Goal: Navigation & Orientation: Find specific page/section

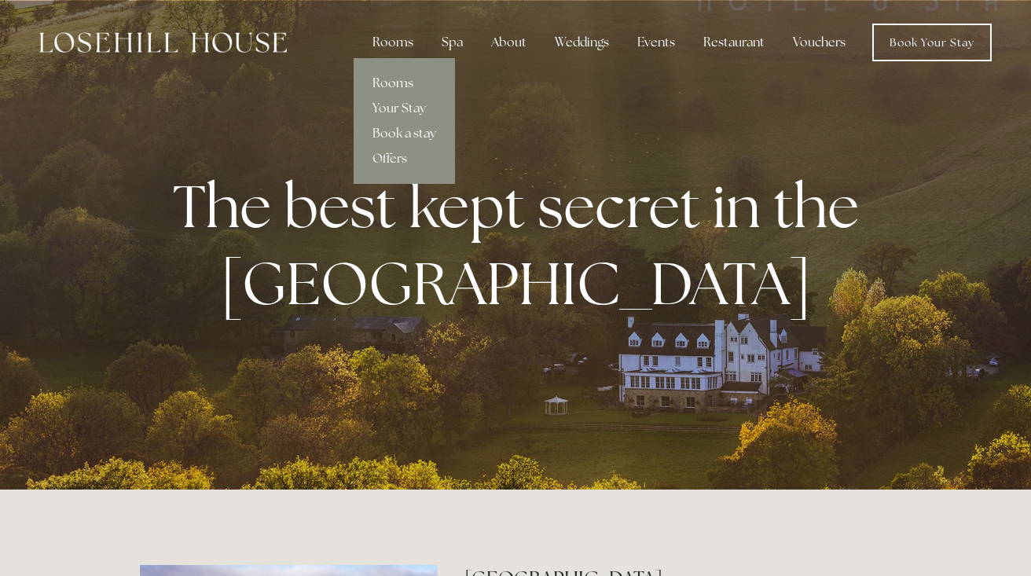
click at [403, 81] on link "Rooms" at bounding box center [404, 83] width 101 height 25
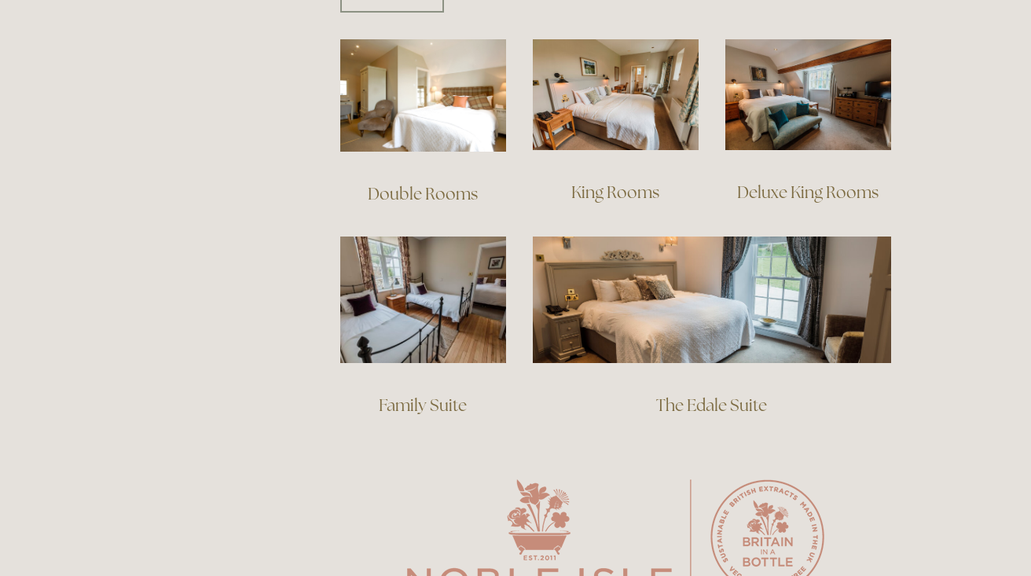
scroll to position [1118, 0]
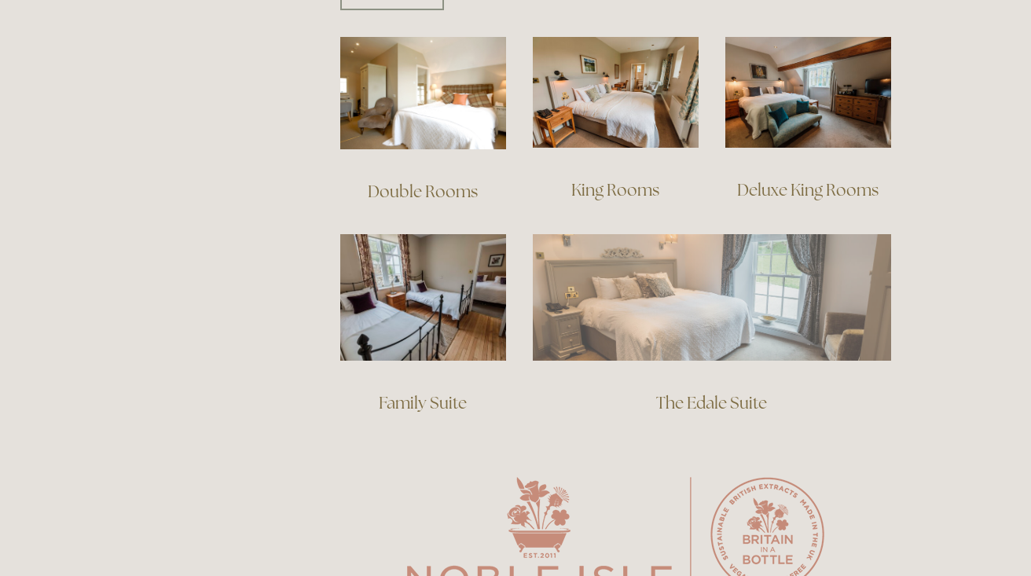
click at [684, 317] on img at bounding box center [712, 297] width 358 height 126
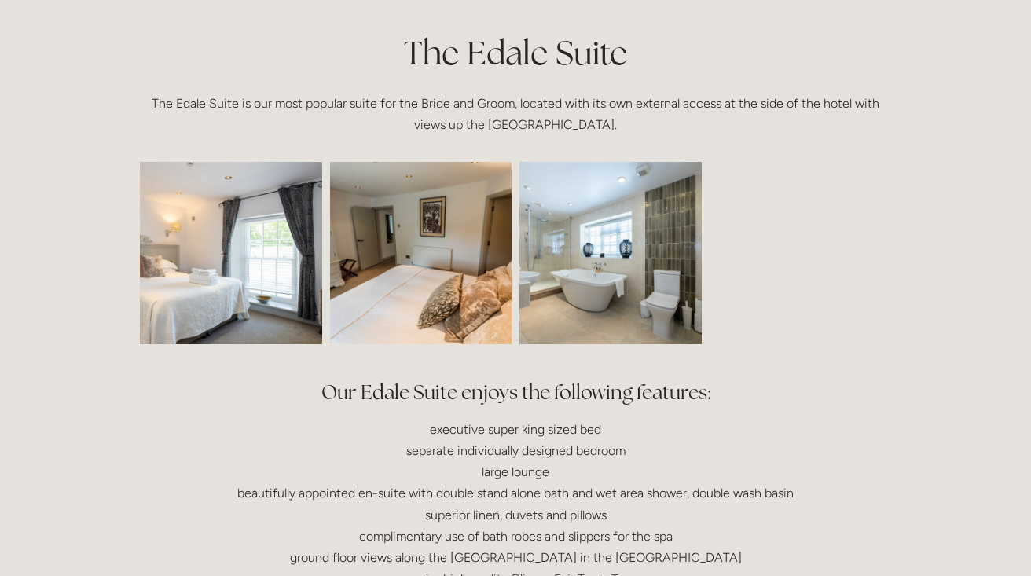
scroll to position [379, 0]
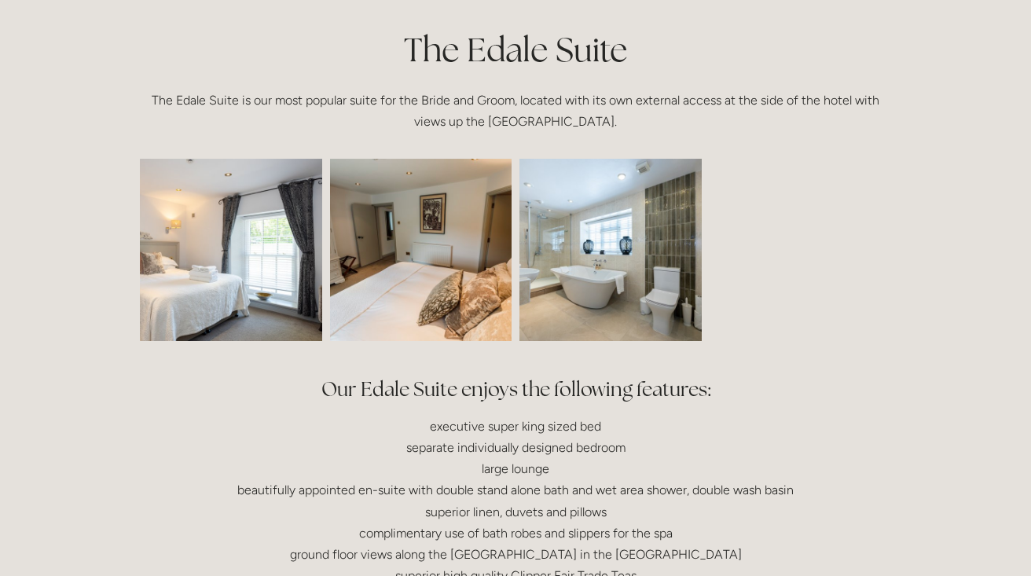
click at [448, 315] on img at bounding box center [420, 250] width 273 height 182
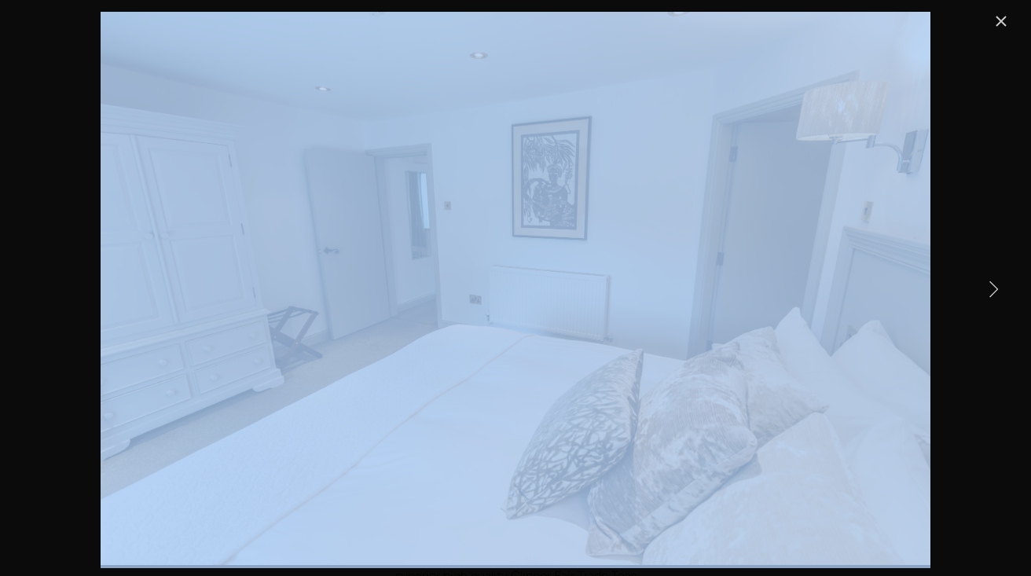
click at [982, 270] on div "Gallery" at bounding box center [515, 288] width 1031 height 576
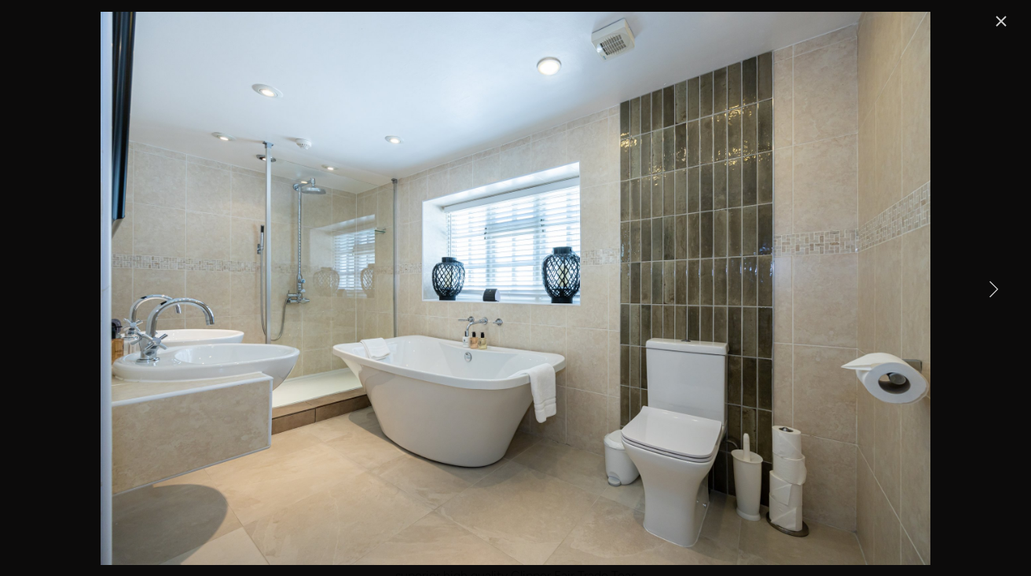
click at [990, 282] on link "Next Item" at bounding box center [993, 288] width 35 height 35
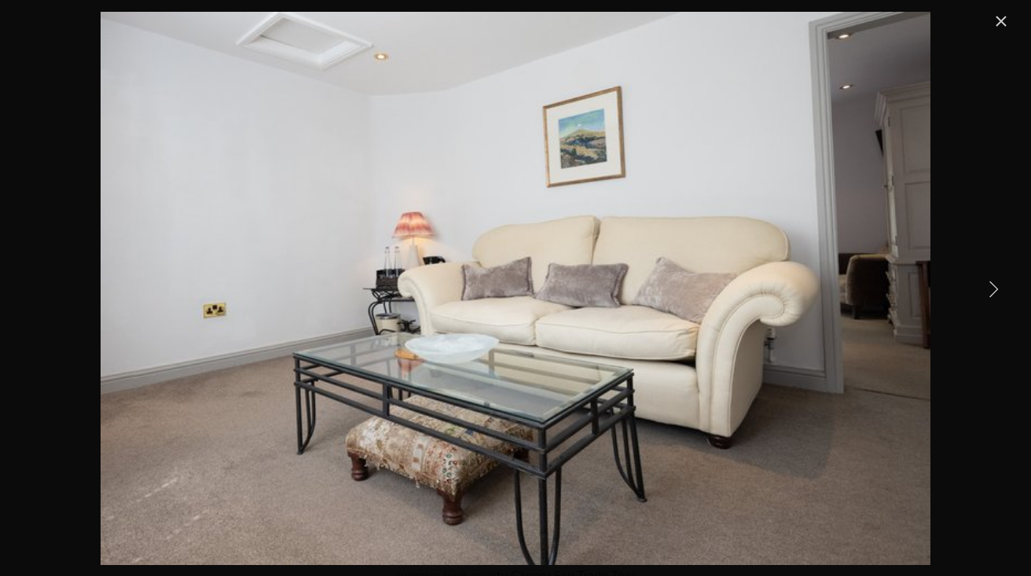
click at [995, 291] on link "Next Item" at bounding box center [993, 288] width 35 height 35
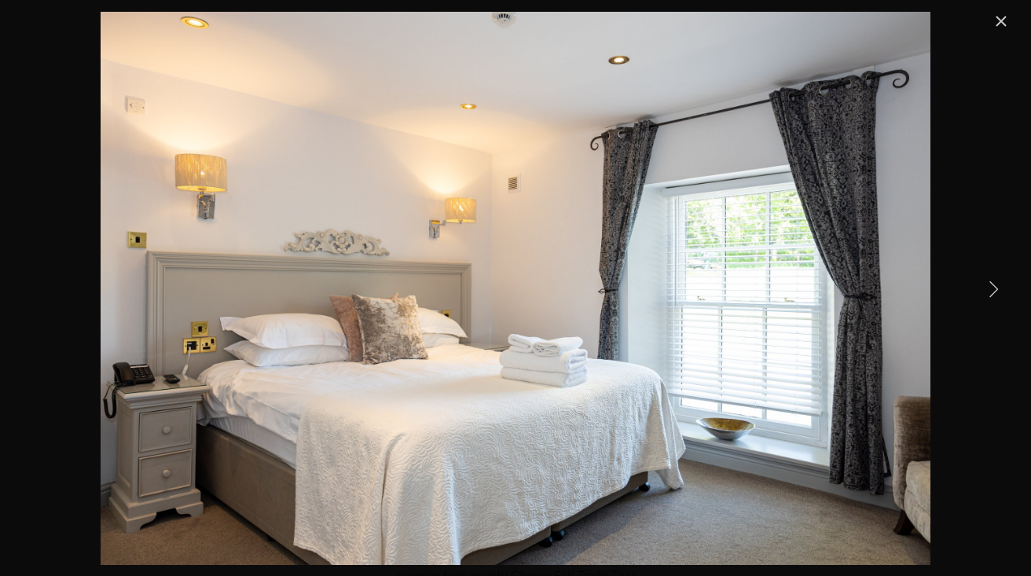
click at [995, 291] on link "Next Item" at bounding box center [993, 288] width 35 height 35
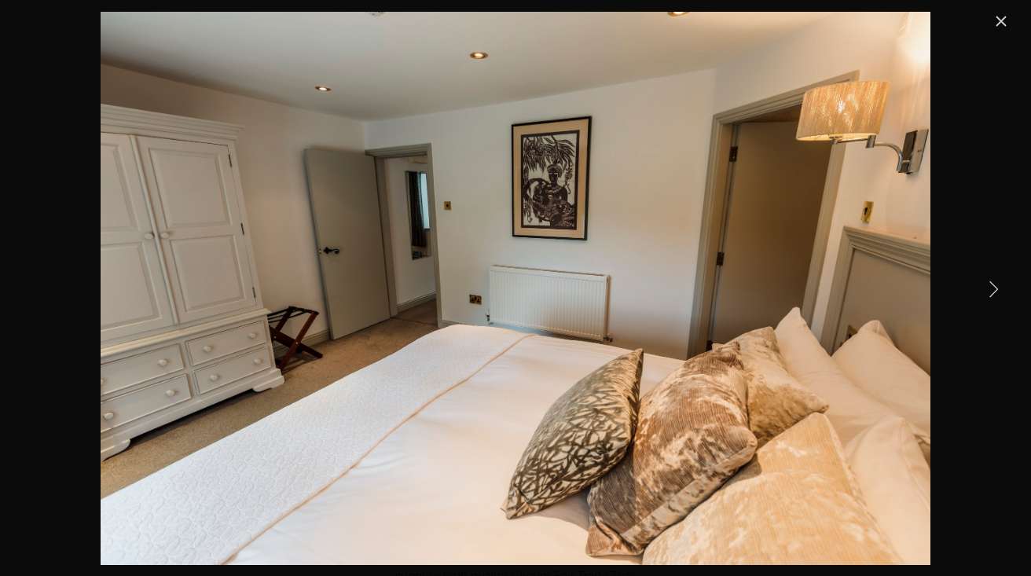
click at [995, 291] on link "Next Item" at bounding box center [993, 288] width 35 height 35
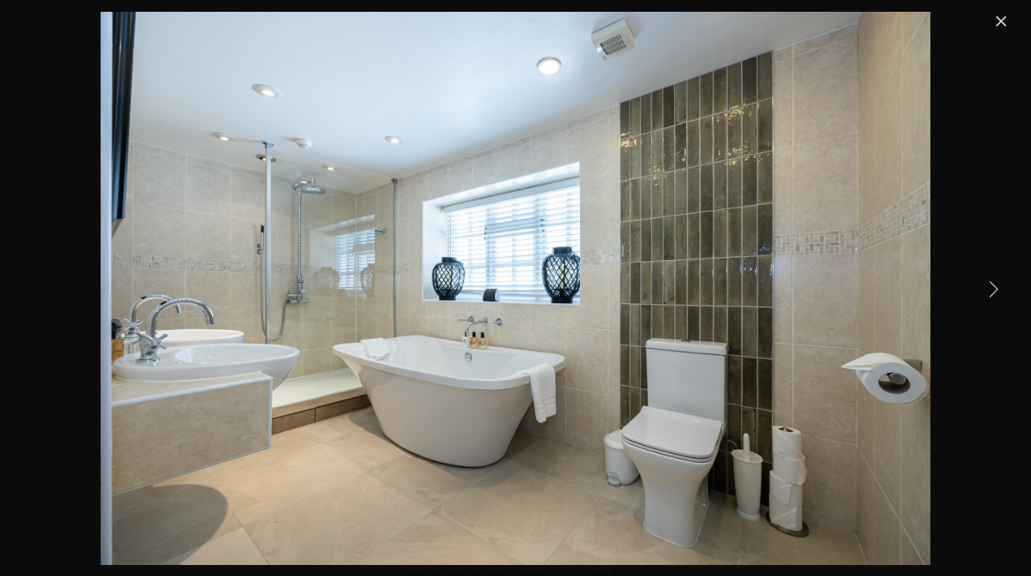
click at [995, 291] on link "Next Item" at bounding box center [993, 288] width 35 height 35
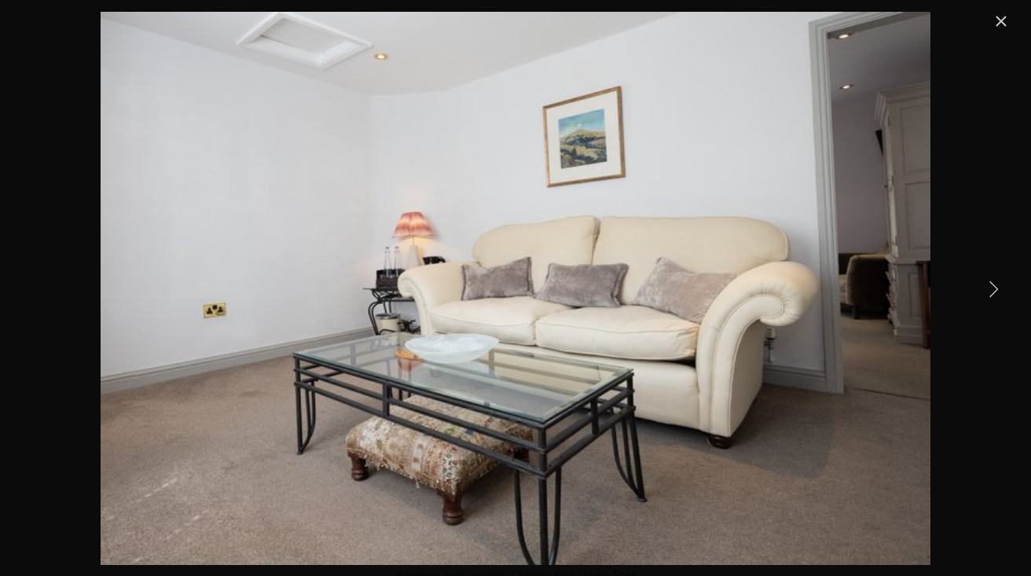
click at [995, 291] on link "Next Item" at bounding box center [993, 288] width 35 height 35
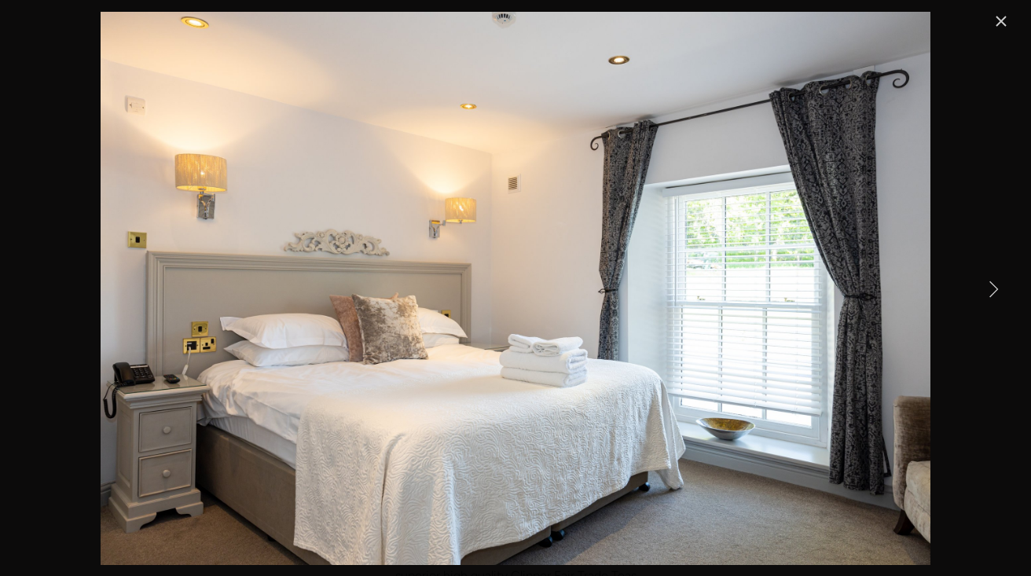
click at [1000, 25] on link "Close" at bounding box center [1000, 21] width 19 height 19
